Goal: Task Accomplishment & Management: Complete application form

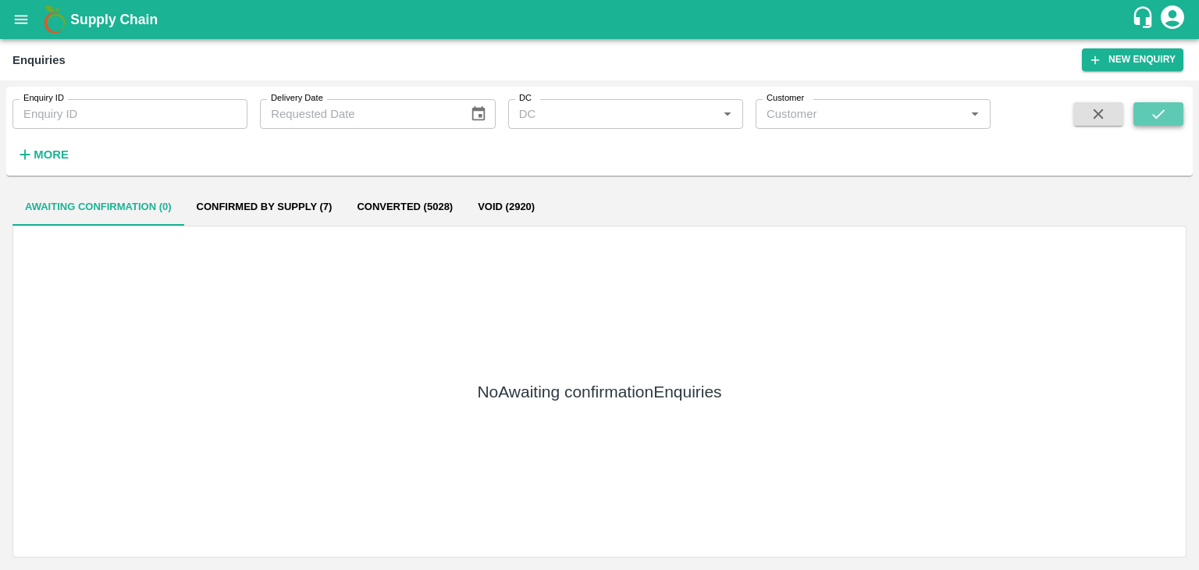
click at [1159, 105] on icon "submit" at bounding box center [1158, 113] width 17 height 17
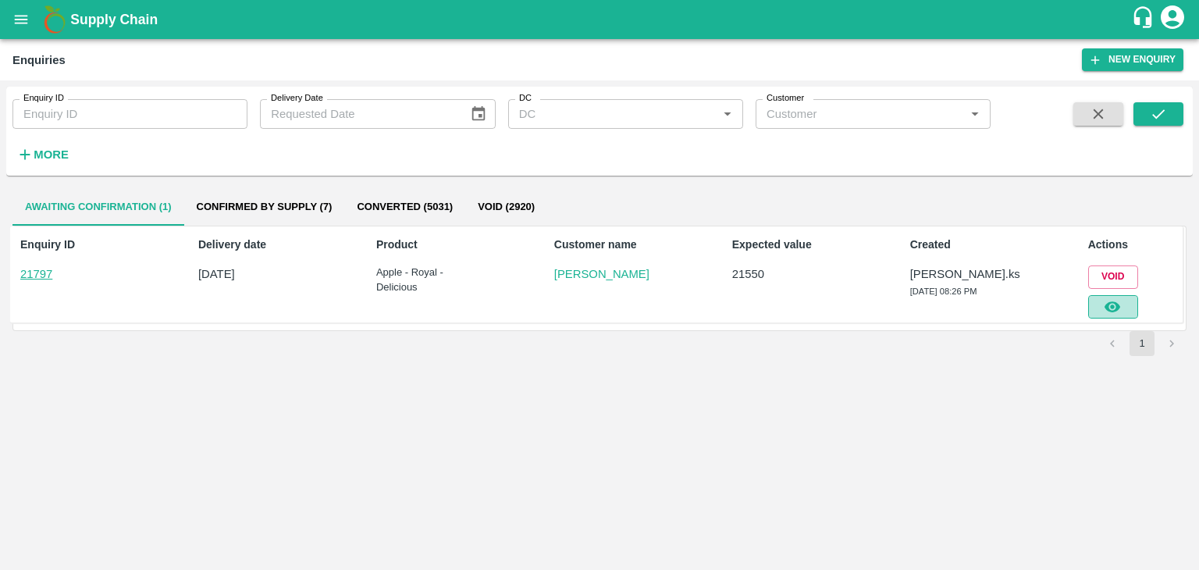
click at [1099, 302] on button "button" at bounding box center [1113, 306] width 50 height 23
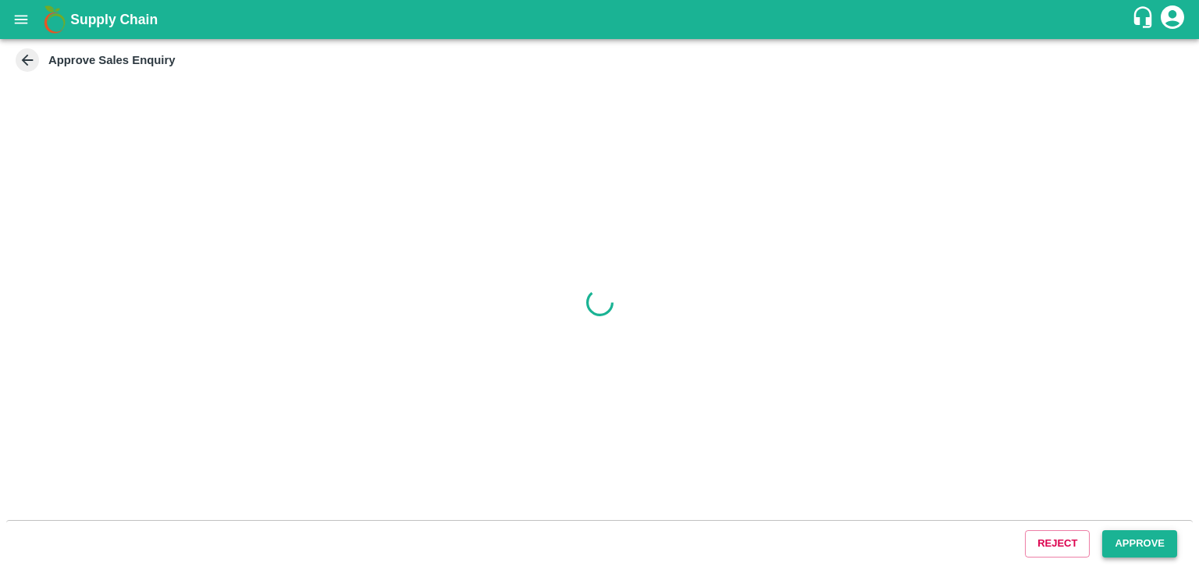
click at [1133, 541] on button "Approve" at bounding box center [1139, 543] width 75 height 27
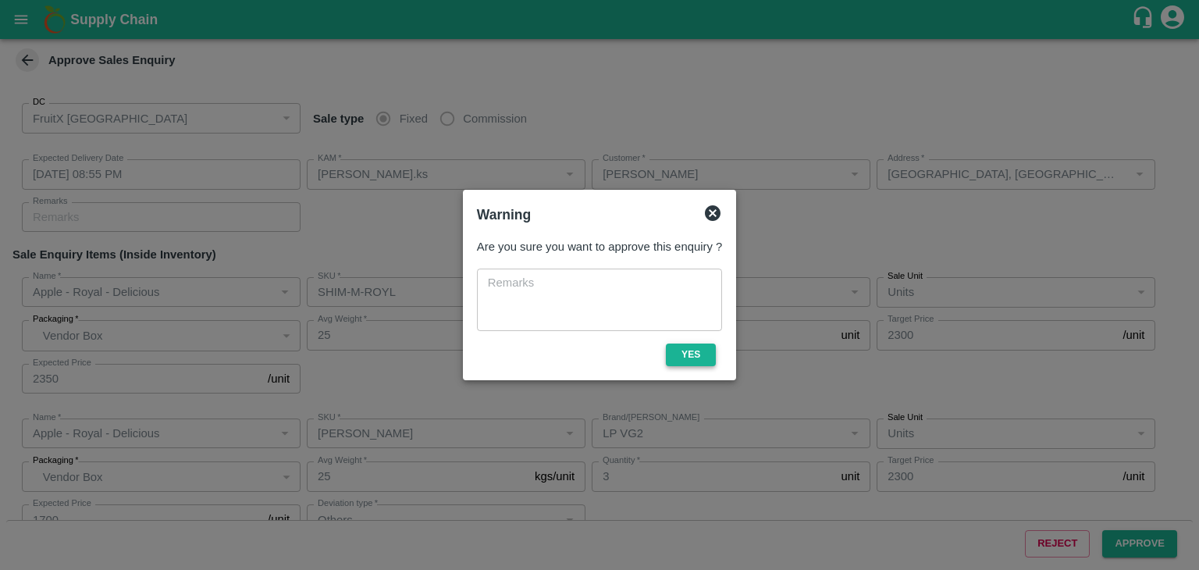
type input "[DATE] 08:55 PM"
type input "[PERSON_NAME].ks"
type input "[PERSON_NAME]"
type input "[GEOGRAPHIC_DATA], [GEOGRAPHIC_DATA] , [GEOGRAPHIC_DATA] , [GEOGRAPHIC_DATA] ([…"
type input "Apple - Royal - Delicious"
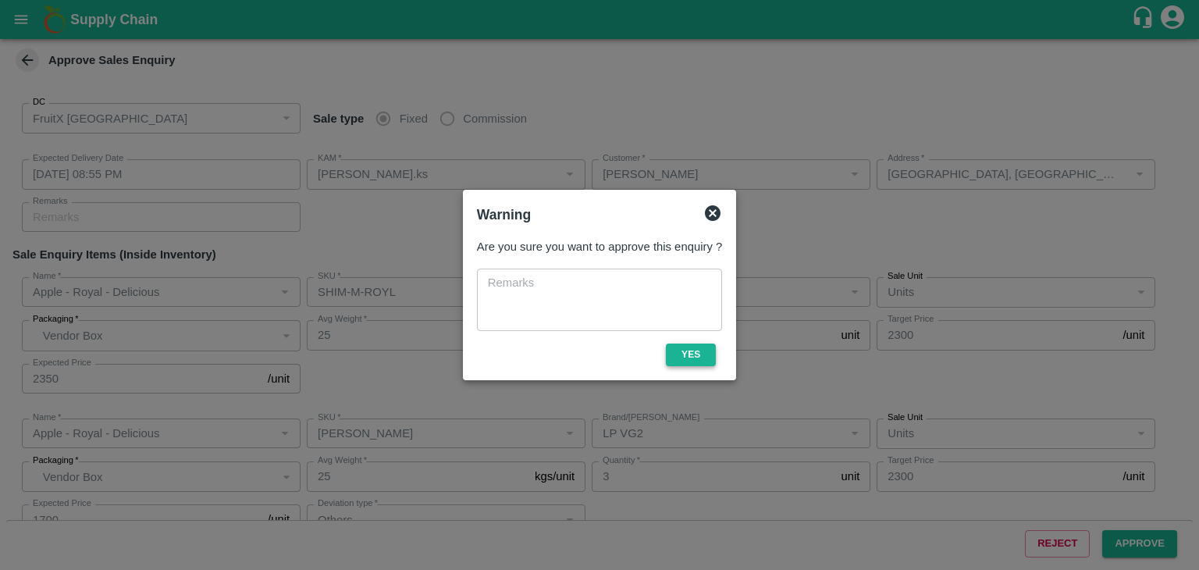
type input "SHIM-M-ROYL"
type input "LP VG2"
type input "Apple - Royal - Delicious"
type input "[PERSON_NAME]"
type input "LP VG2"
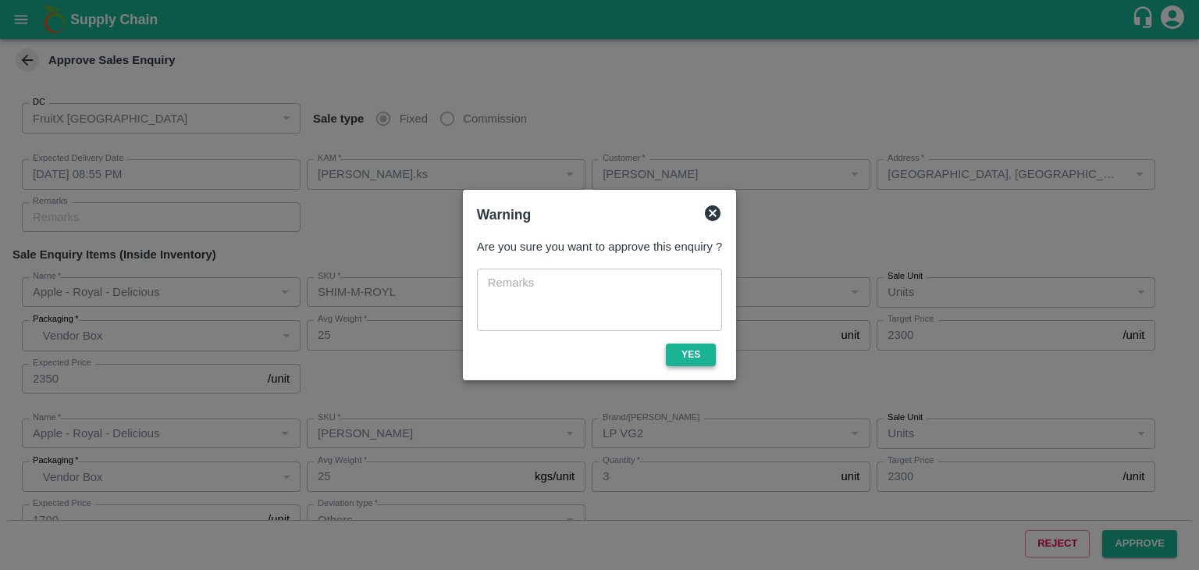
type input "Others"
type input "Apple - Royal - Delicious"
type input "SHIM-S-ROYL"
type input "LP VG3"
click at [697, 350] on button "Yes" at bounding box center [691, 354] width 50 height 23
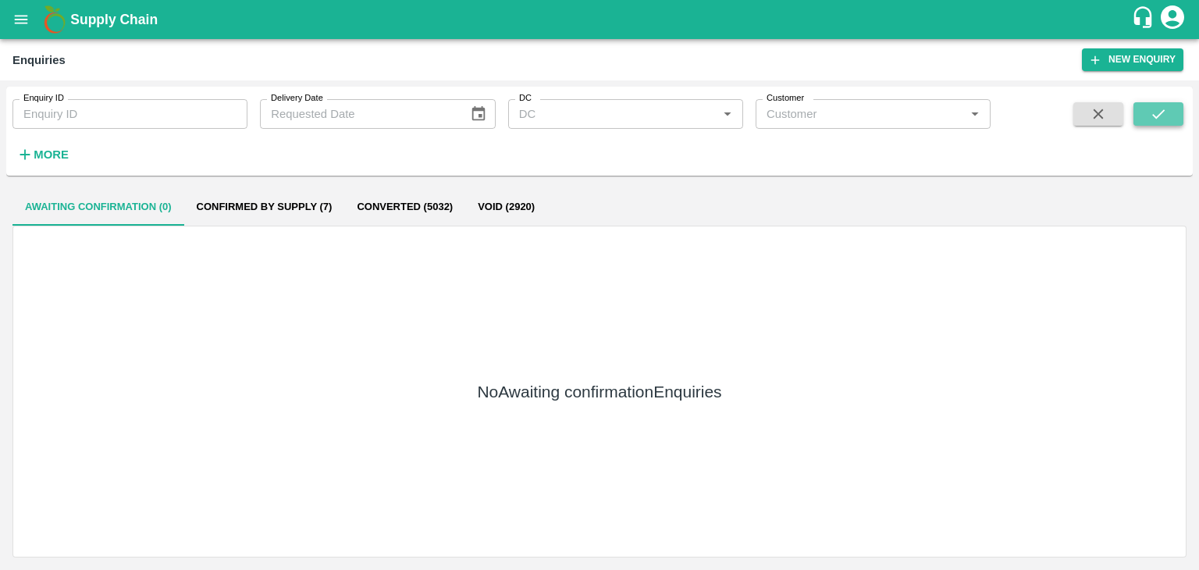
click at [1165, 123] on button "submit" at bounding box center [1158, 113] width 50 height 23
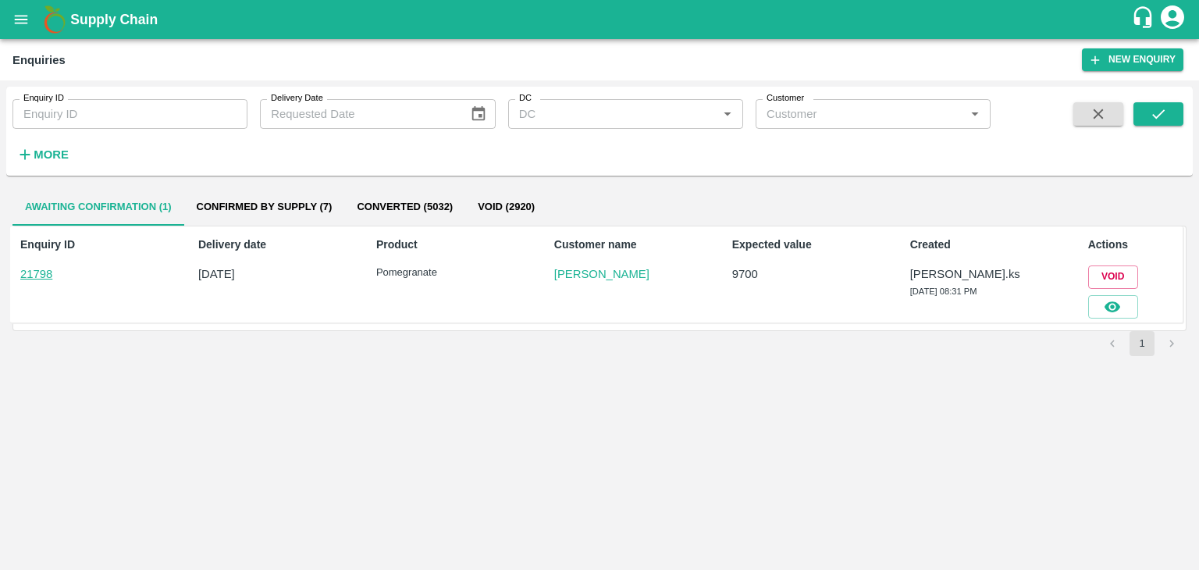
click at [1097, 318] on div "Enquiry ID 21798 Delivery date [DATE] Product Pomegranate Customer name [PERSON…" at bounding box center [596, 273] width 1172 height 95
click at [1101, 304] on button "button" at bounding box center [1113, 306] width 50 height 23
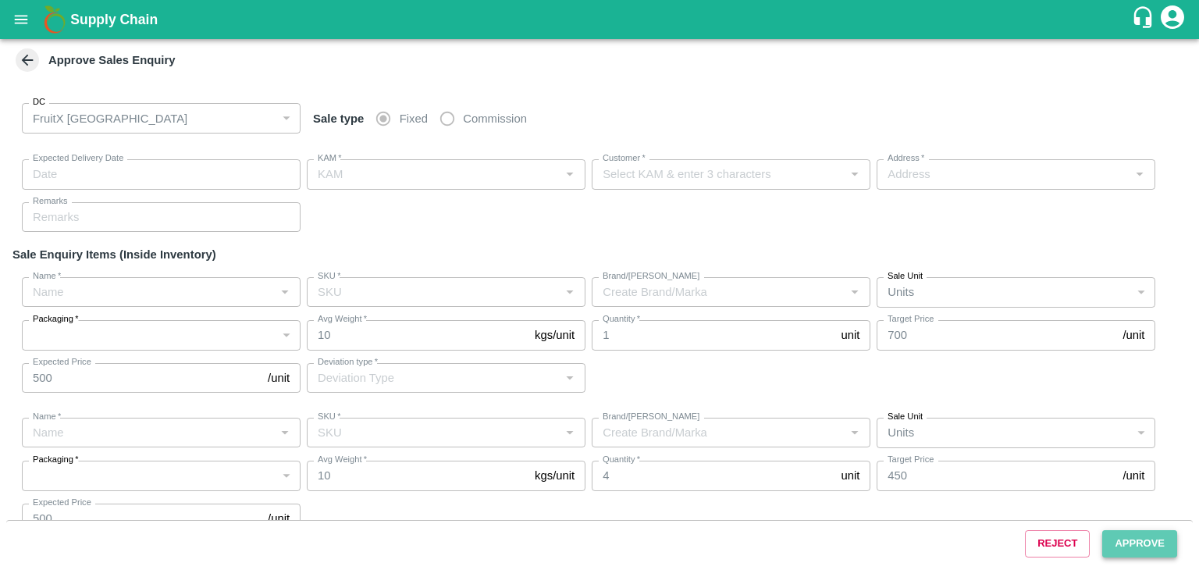
click at [1129, 540] on button "Approve" at bounding box center [1139, 543] width 75 height 27
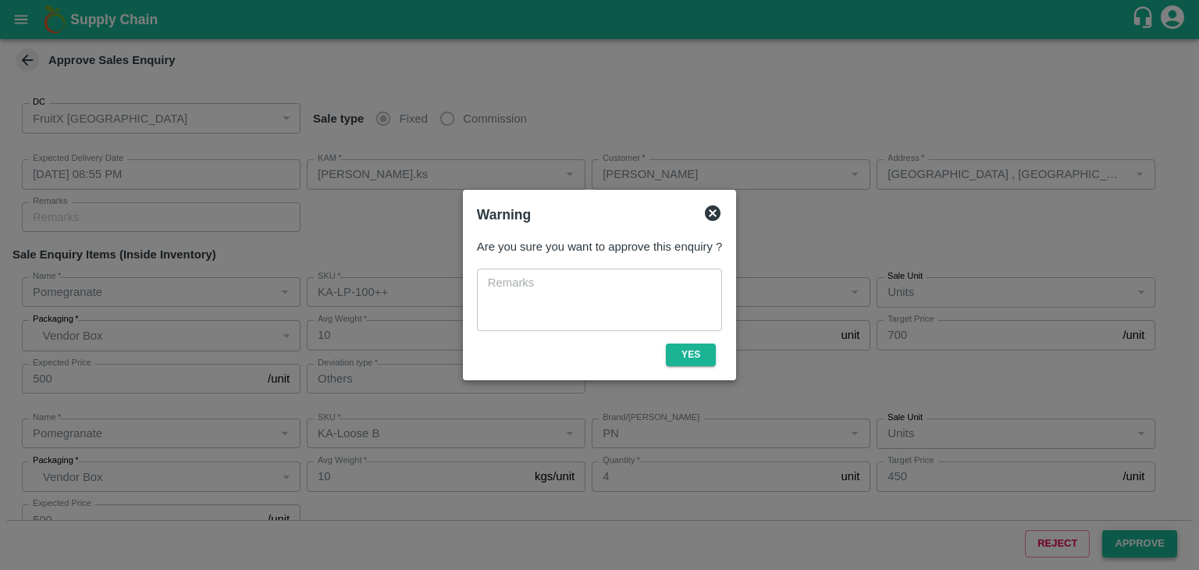
type input "[DATE] 08:55 PM"
type input "[PERSON_NAME].ks"
type input "[PERSON_NAME]"
type input "[GEOGRAPHIC_DATA] , [GEOGRAPHIC_DATA], [GEOGRAPHIC_DATA] , [GEOGRAPHIC_DATA], […"
type input "Pomegranate"
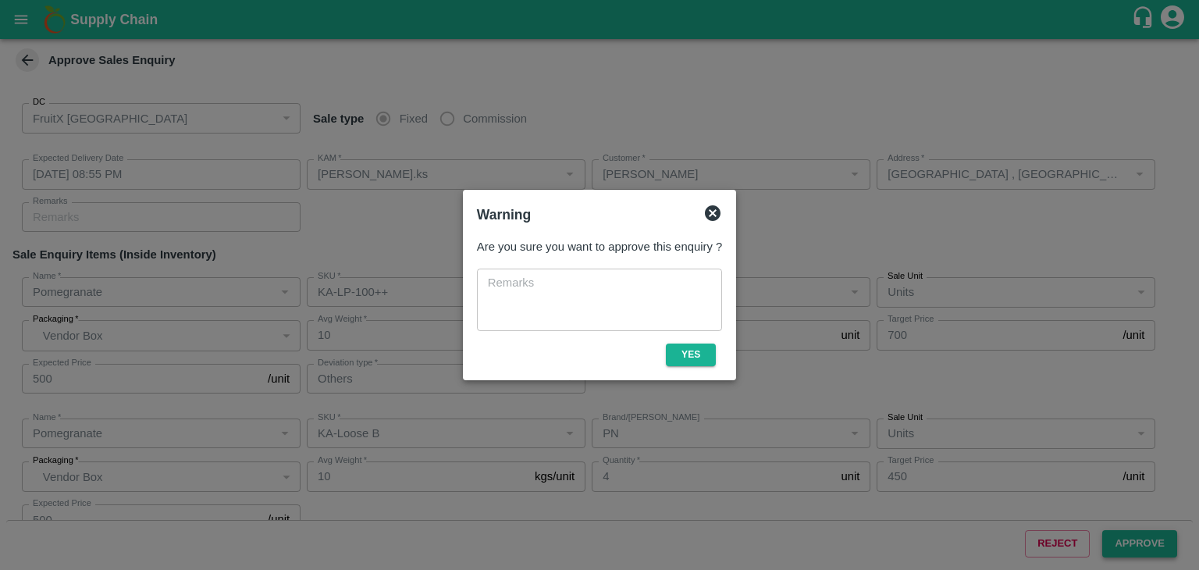
type input "KA-LP-100++"
type input "PN"
type input "Others"
type input "Pomegranate"
type input "KA-Loose B"
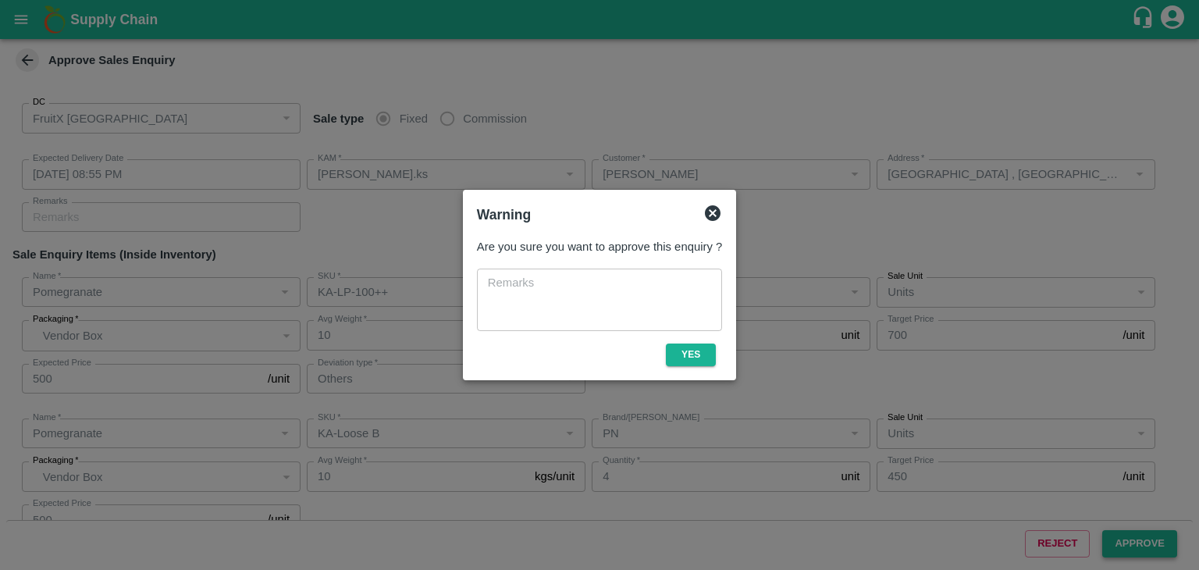
type input "PN"
type input "Pomegranate"
type input "KA-PRM-180++"
type input "GT"
type input "Others"
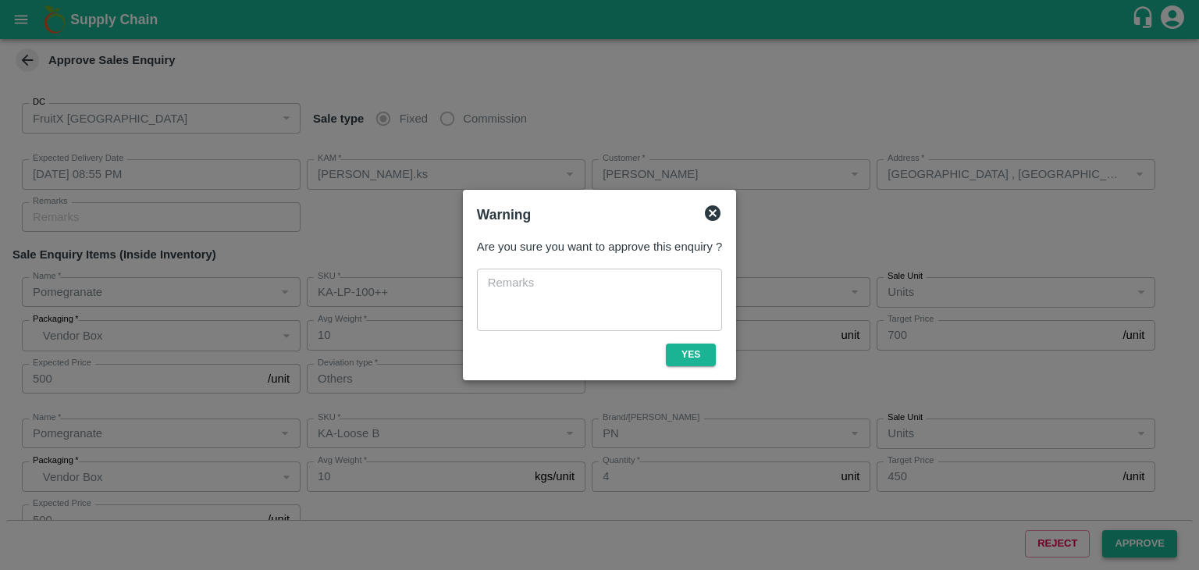
type input "Pomegranate"
type input "KA-Green"
type input "GT"
click at [709, 350] on button "Yes" at bounding box center [691, 354] width 50 height 23
